Goal: Task Accomplishment & Management: Manage account settings

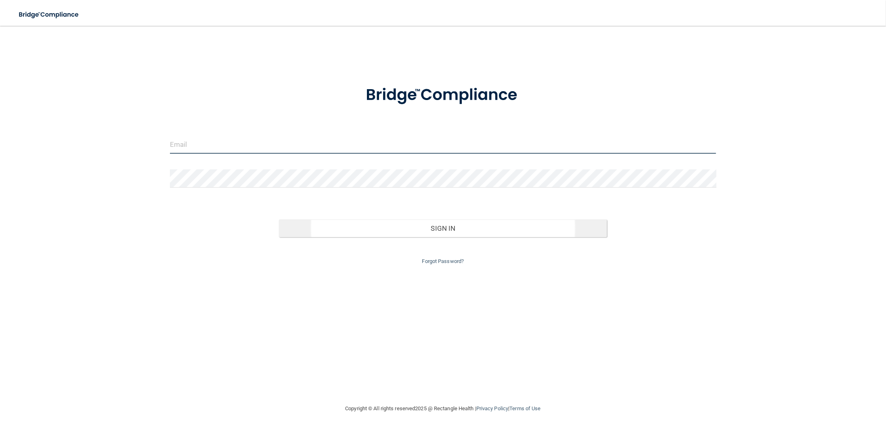
type input "[EMAIL_ADDRESS][DOMAIN_NAME]"
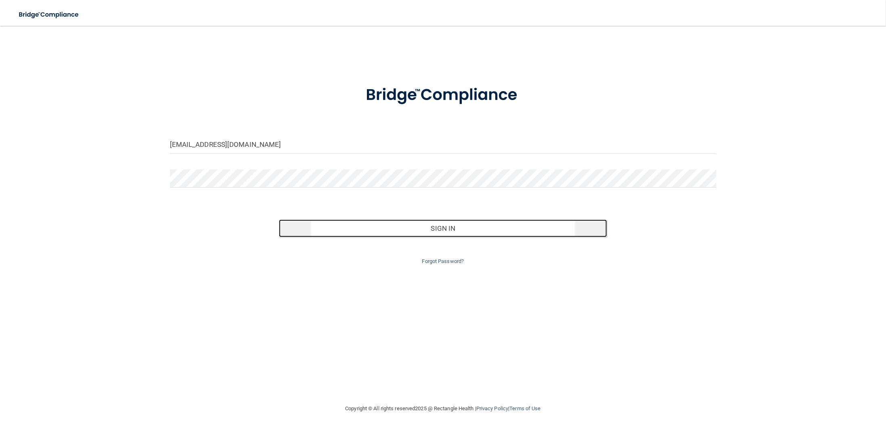
click at [448, 229] on button "Sign In" at bounding box center [443, 229] width 328 height 18
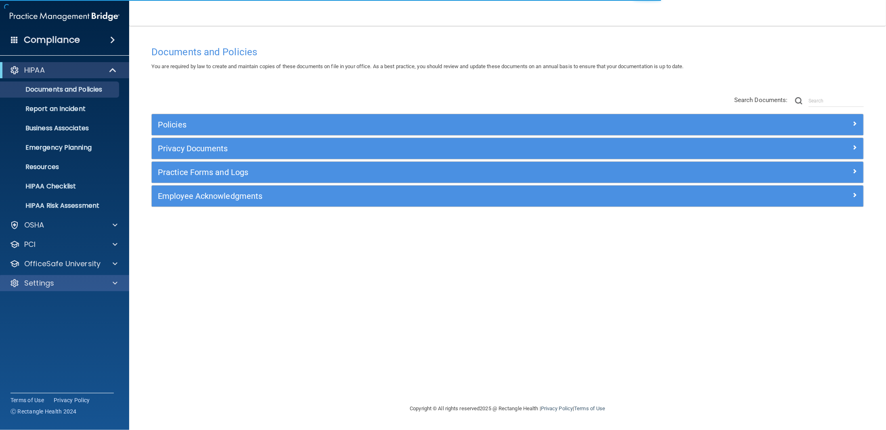
click at [89, 278] on div "Settings" at bounding box center [65, 283] width 130 height 16
click at [113, 287] on span at bounding box center [115, 283] width 5 height 10
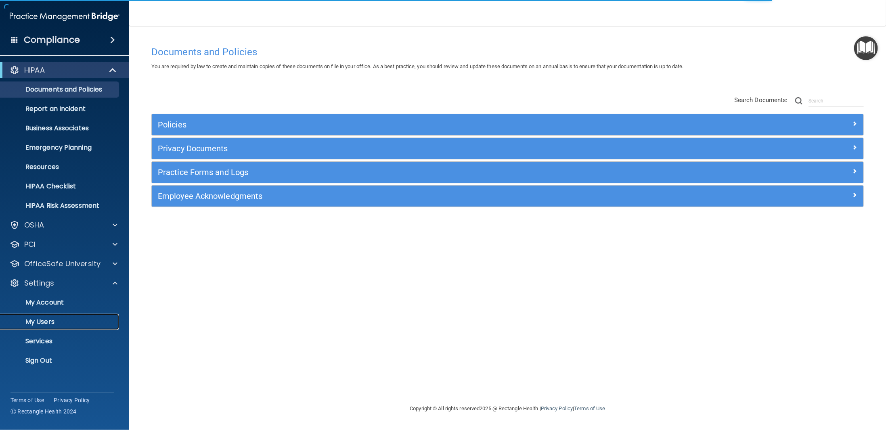
click at [34, 322] on p "My Users" at bounding box center [60, 322] width 110 height 8
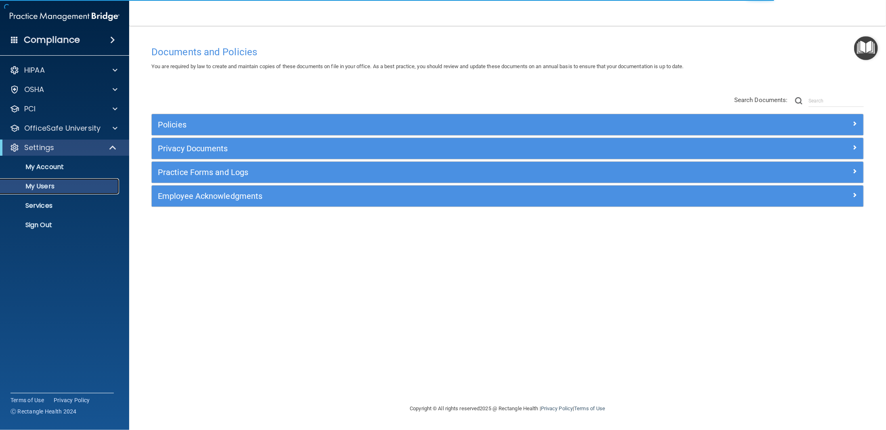
select select "20"
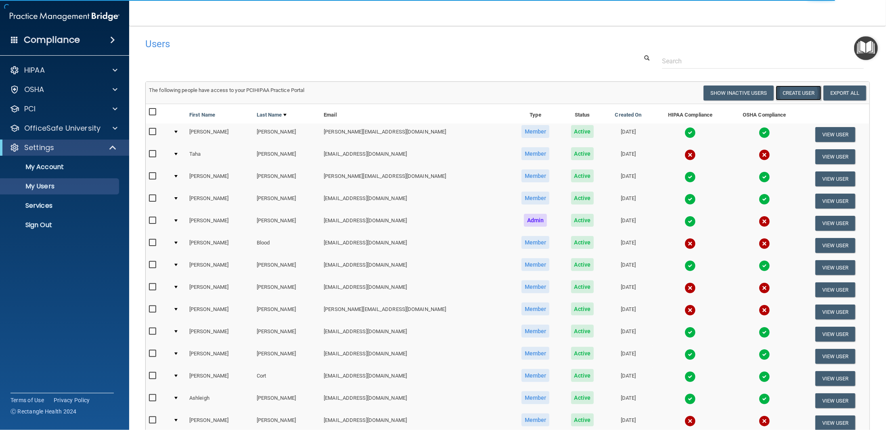
click at [797, 93] on button "Create User" at bounding box center [799, 93] width 46 height 15
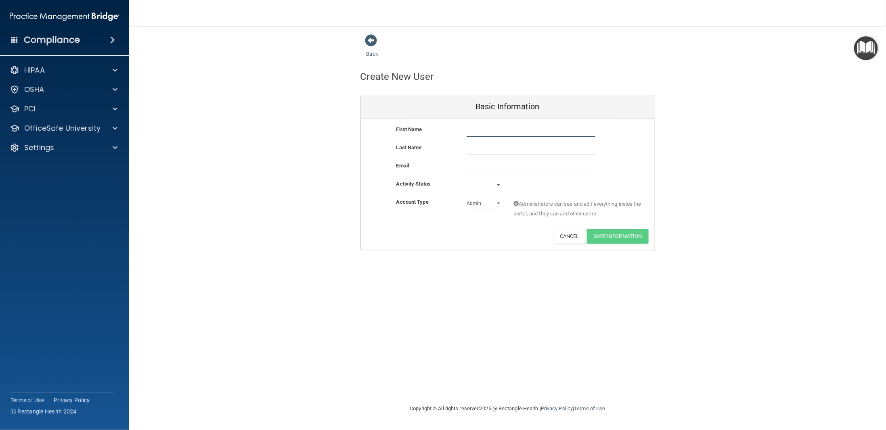
click at [515, 127] on input "text" at bounding box center [531, 131] width 129 height 12
type input "[PERSON_NAME]"
type input "[EMAIL_ADDRESS][DOMAIN_NAME]"
click at [493, 188] on select "Active Inactive" at bounding box center [484, 185] width 35 height 12
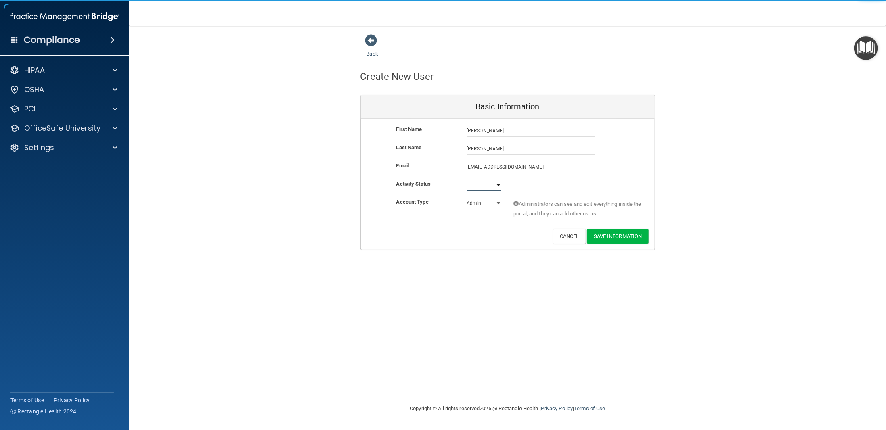
select select "active"
click at [467, 179] on select "Active Inactive" at bounding box center [484, 185] width 35 height 12
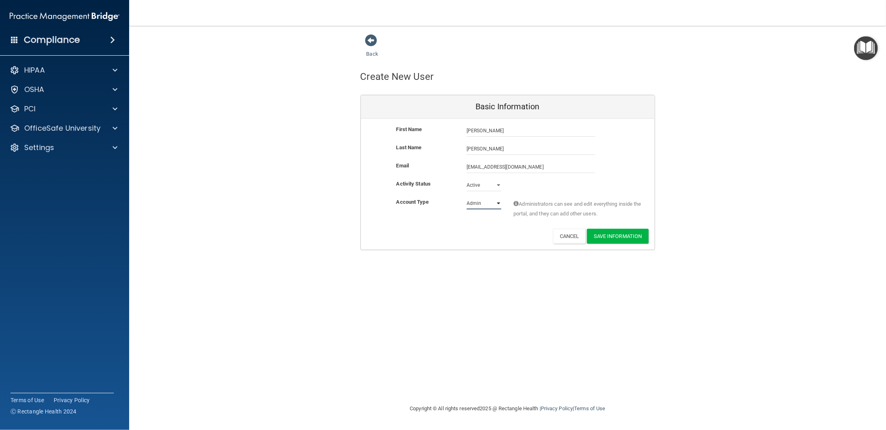
click at [478, 205] on select "Admin Member" at bounding box center [484, 203] width 35 height 12
select select "practice_member"
click at [467, 197] on select "Admin Member" at bounding box center [484, 203] width 35 height 12
click at [629, 237] on button "Save Information" at bounding box center [618, 236] width 62 height 15
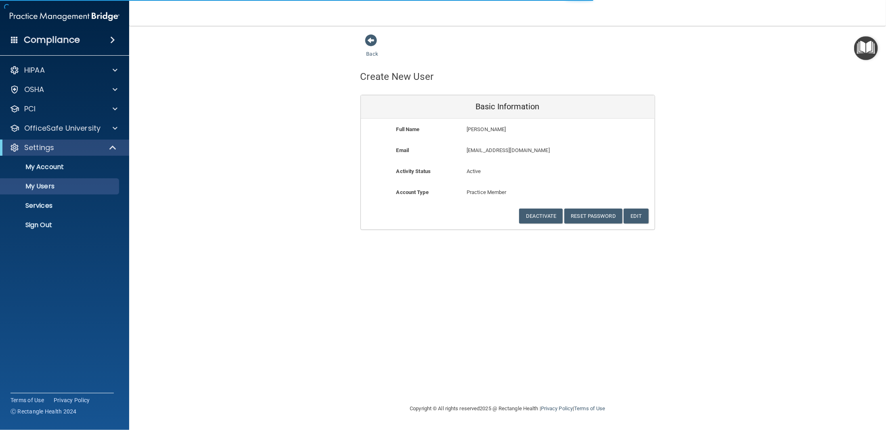
select select "20"
